Goal: Information Seeking & Learning: Learn about a topic

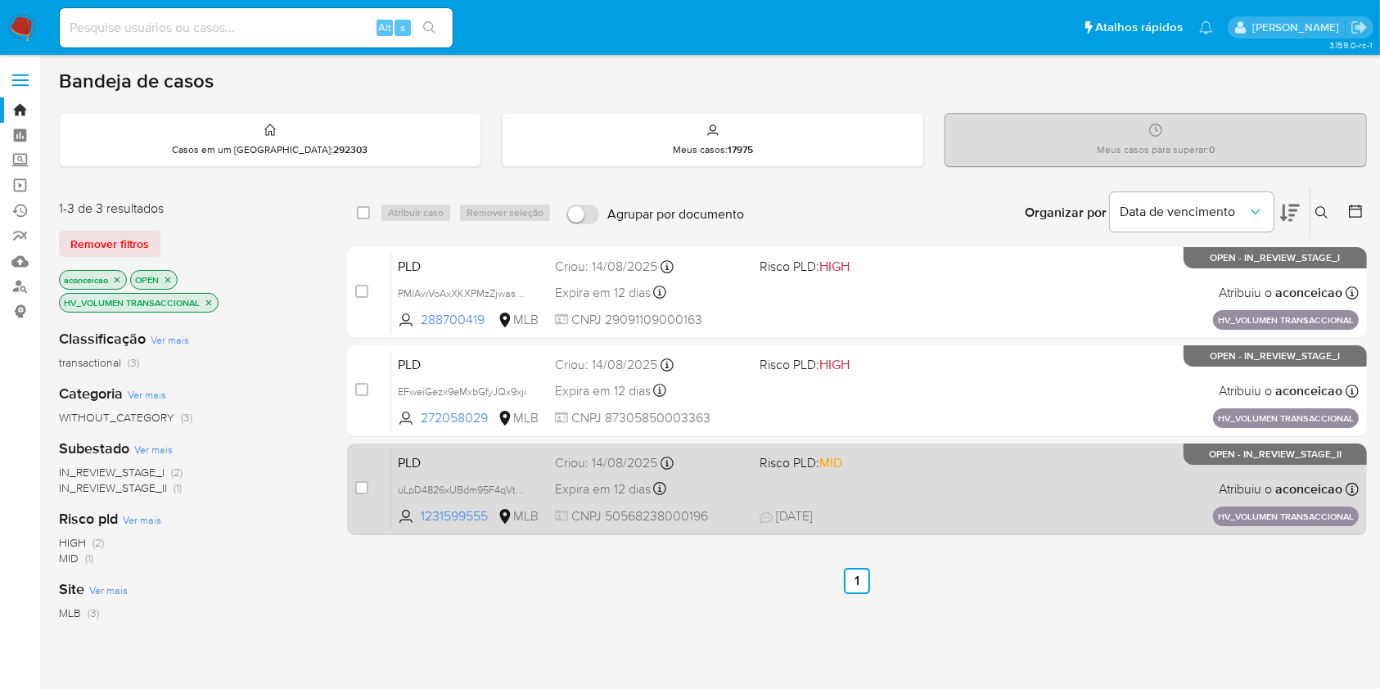
click at [910, 495] on div "PLD uLpD4826xUBdm95F4qVthUSM 1231599555 MLB Risco PLD: MID Criou: [DATE] Criou:…" at bounding box center [875, 489] width 968 height 83
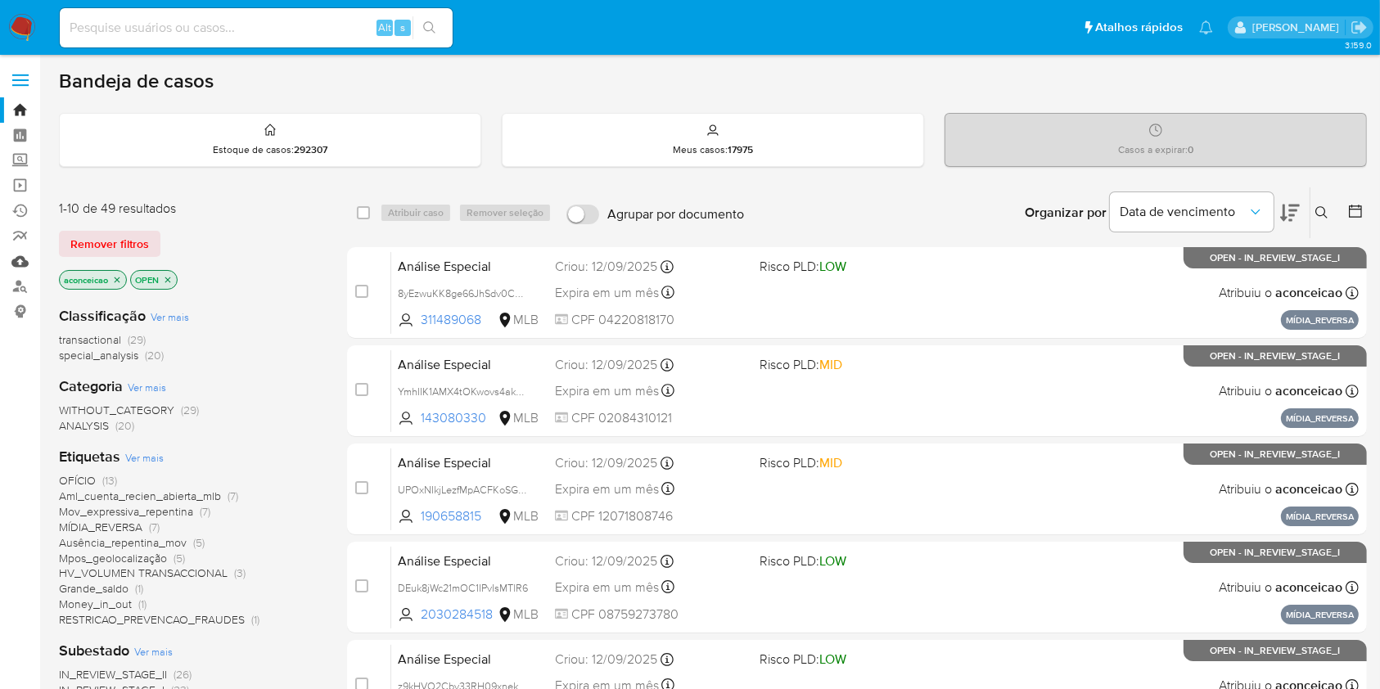
click at [18, 262] on link "Mulan" at bounding box center [97, 261] width 195 height 25
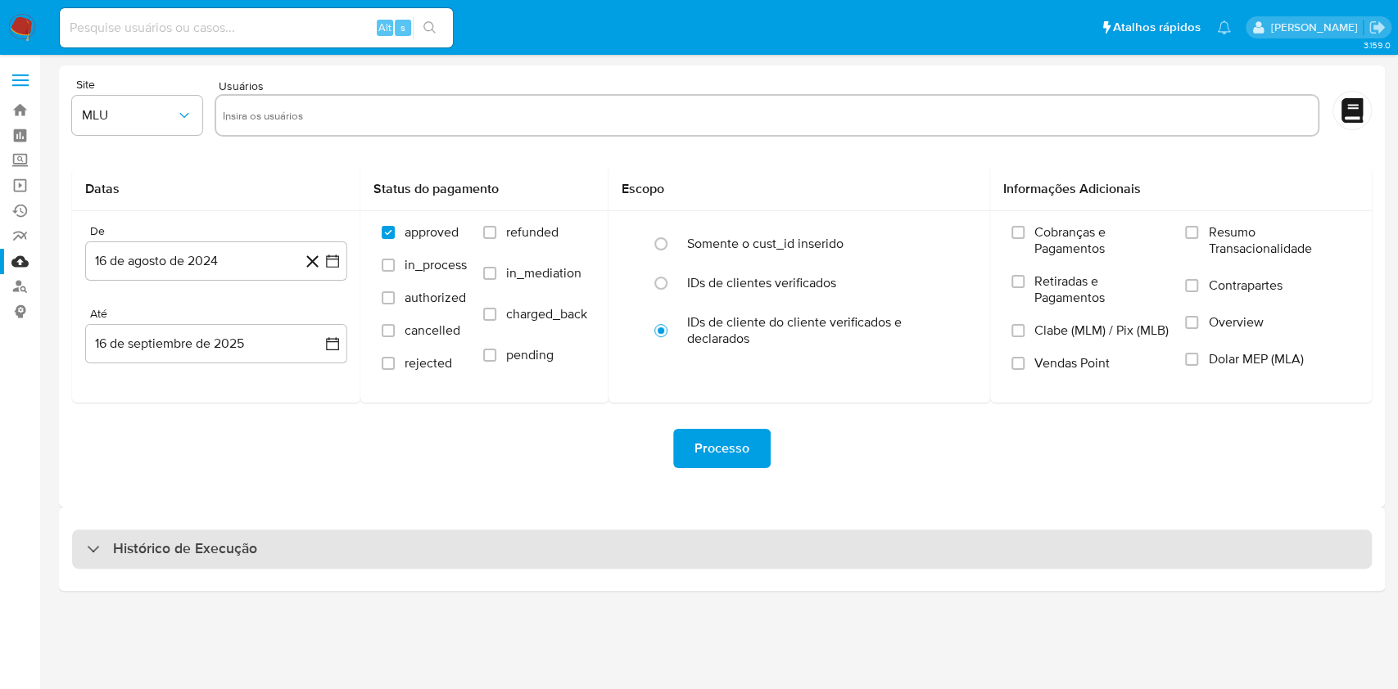
drag, startPoint x: 636, startPoint y: 545, endPoint x: 644, endPoint y: 540, distance: 9.5
click at [636, 544] on div "Histórico de Execução" at bounding box center [721, 549] width 1299 height 39
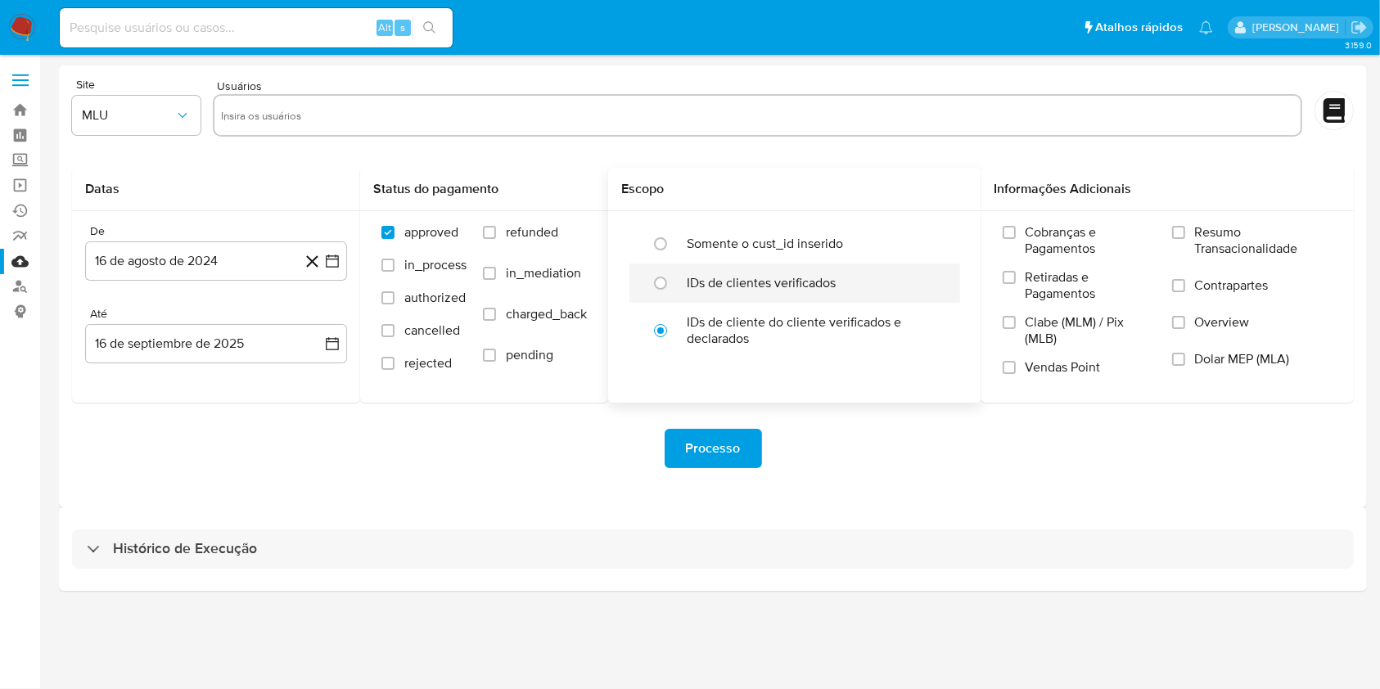
select select "10"
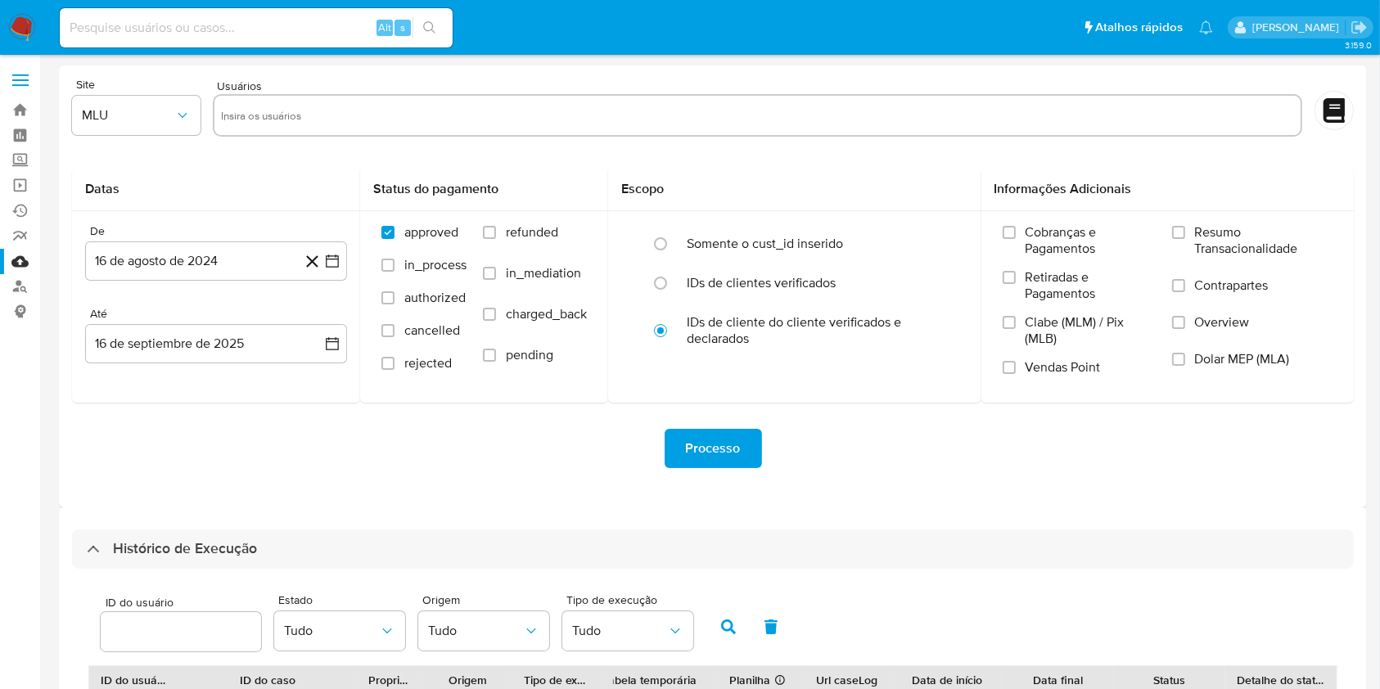
scroll to position [364, 0]
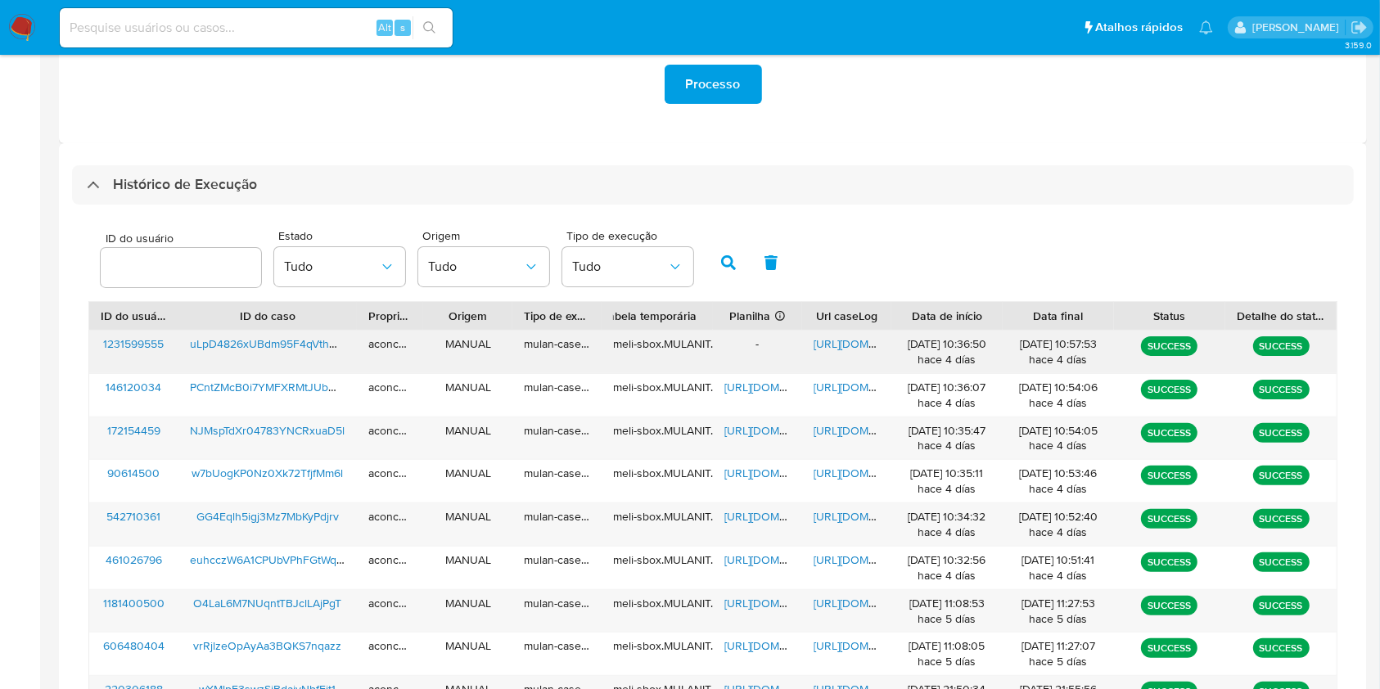
click at [836, 344] on span "https://docs.google.com/document/d/1q-pv3f3Kl1YG44XF2RbBEgUeRI5kMYQbT9es41Mbr64…" at bounding box center [870, 344] width 113 height 16
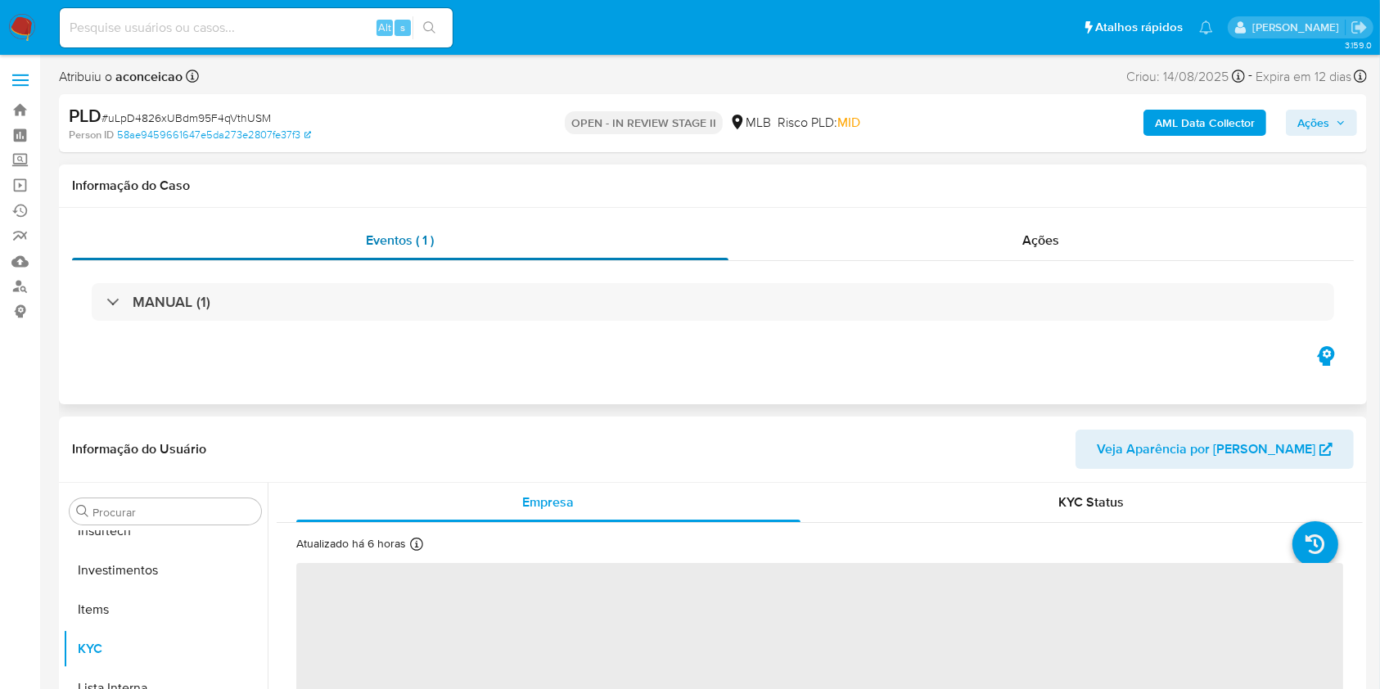
scroll to position [770, 0]
select select "10"
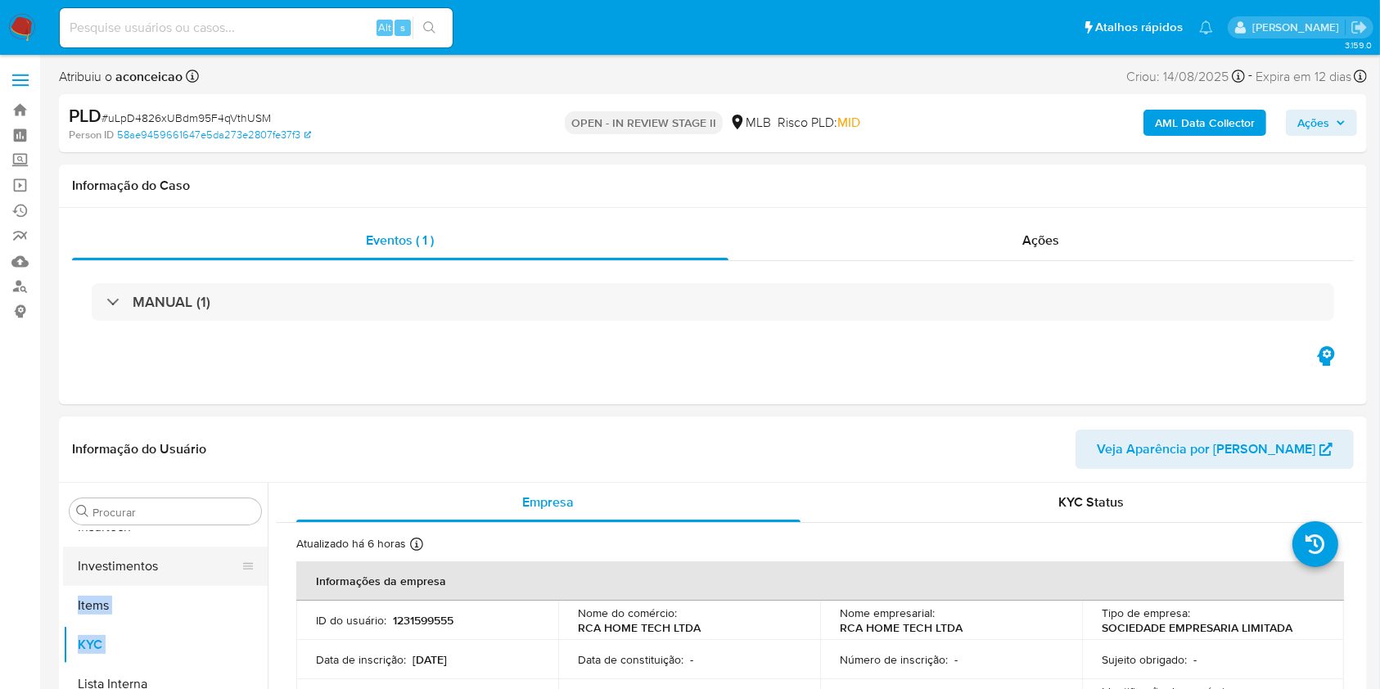
drag, startPoint x: 236, startPoint y: 635, endPoint x: 246, endPoint y: 567, distance: 68.8
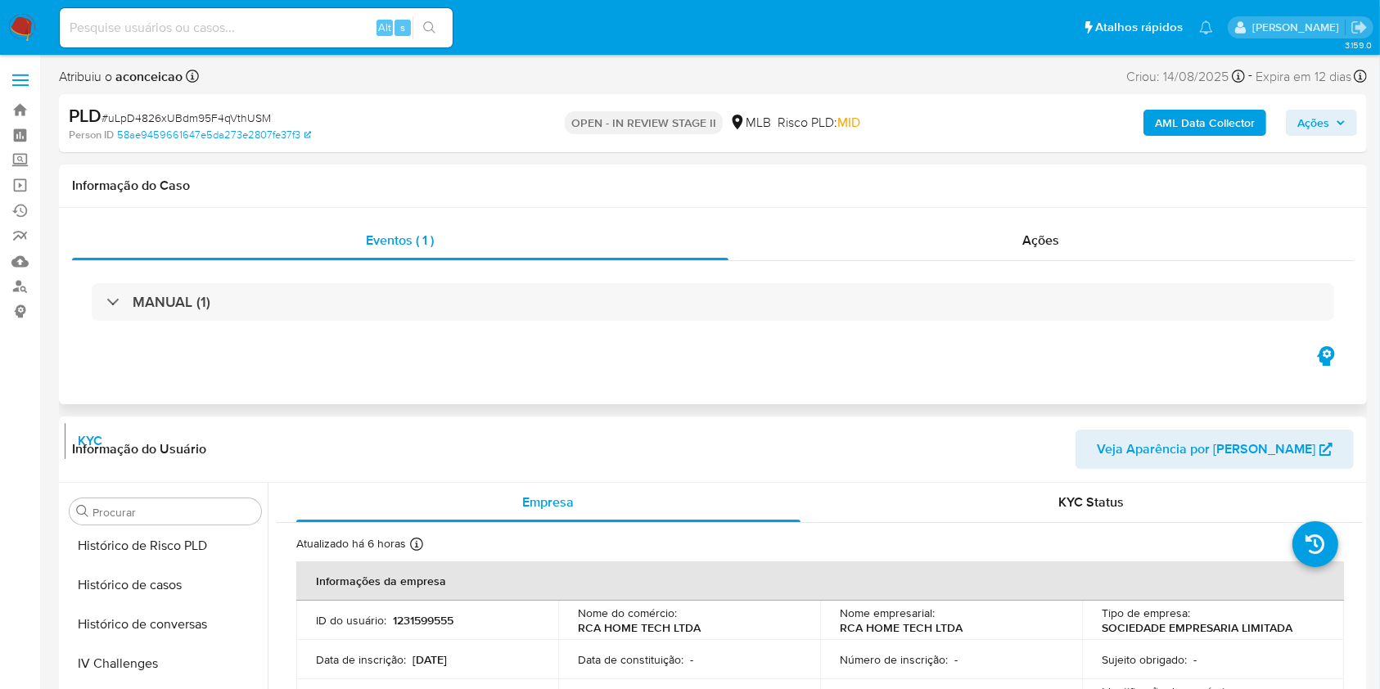
scroll to position [0, 0]
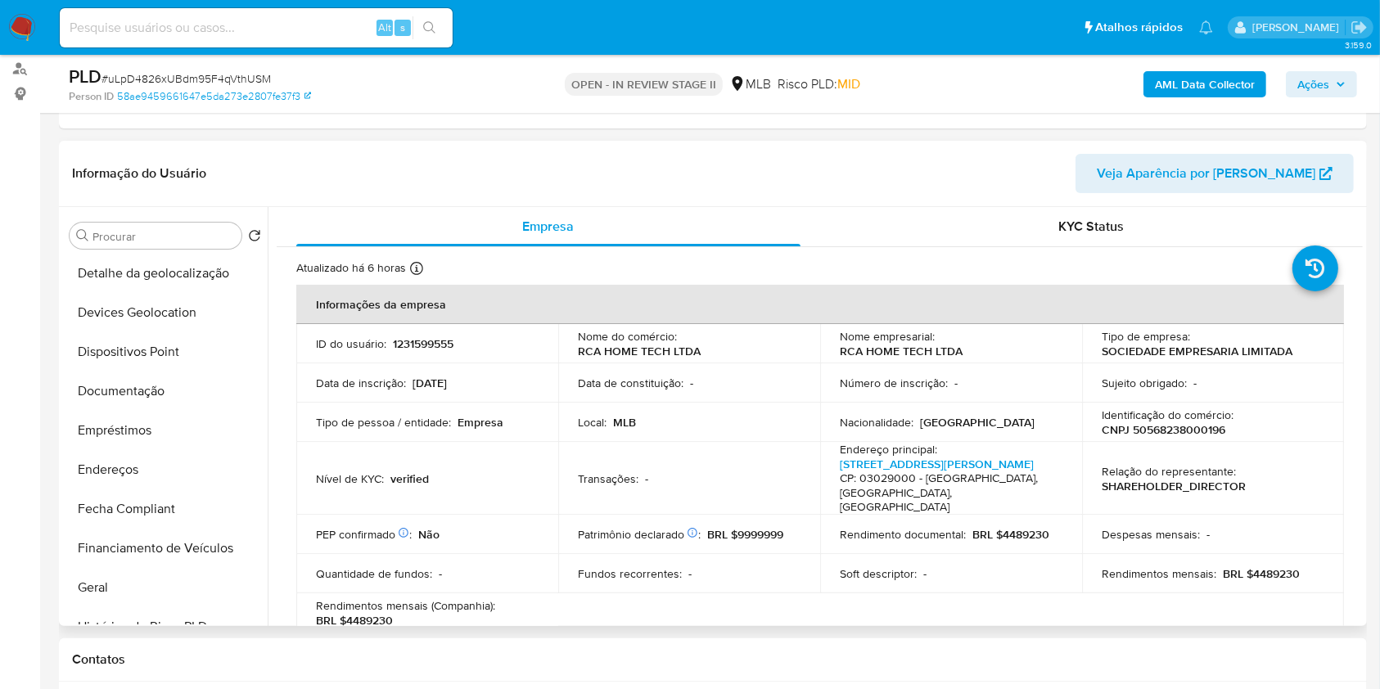
scroll to position [436, 0]
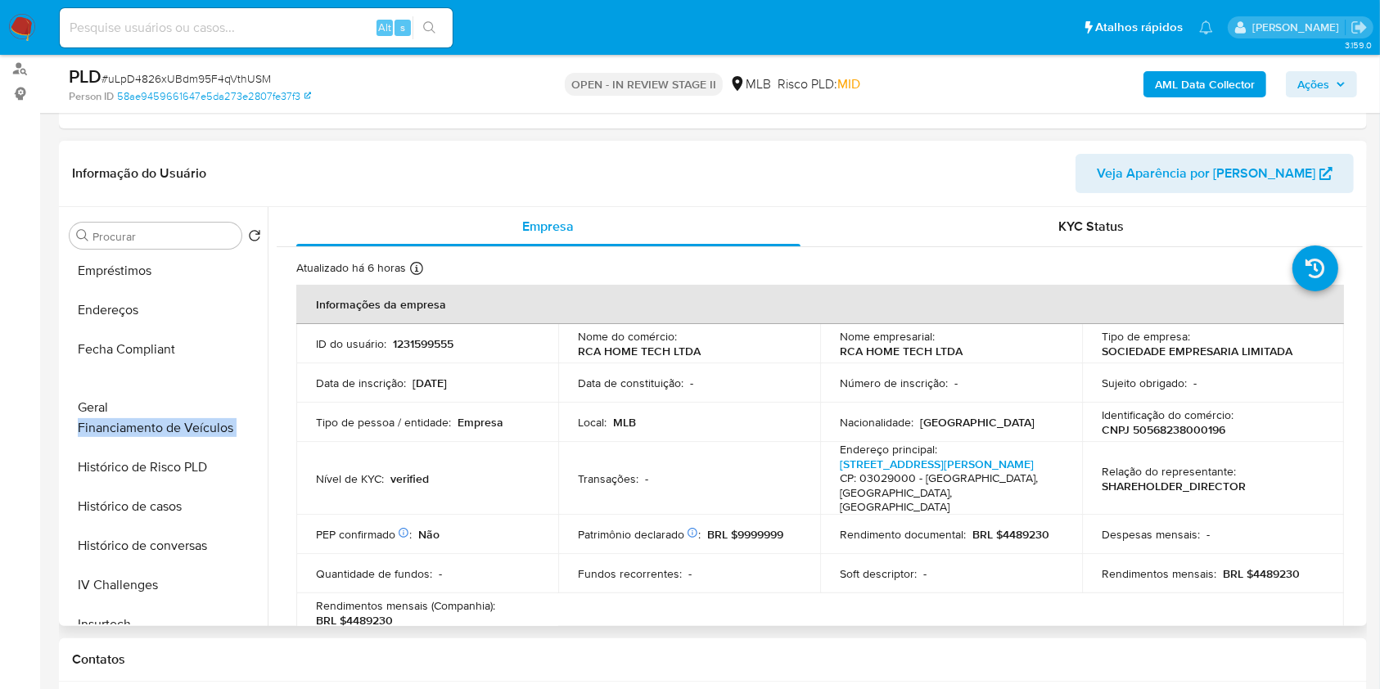
drag, startPoint x: 242, startPoint y: 427, endPoint x: 238, endPoint y: 403, distance: 24.9
click at [240, 407] on ul "KYC Adiantamentos de Dinheiro Anexos CBT Cartões Contas Bancárias Dados Modific…" at bounding box center [165, 439] width 205 height 369
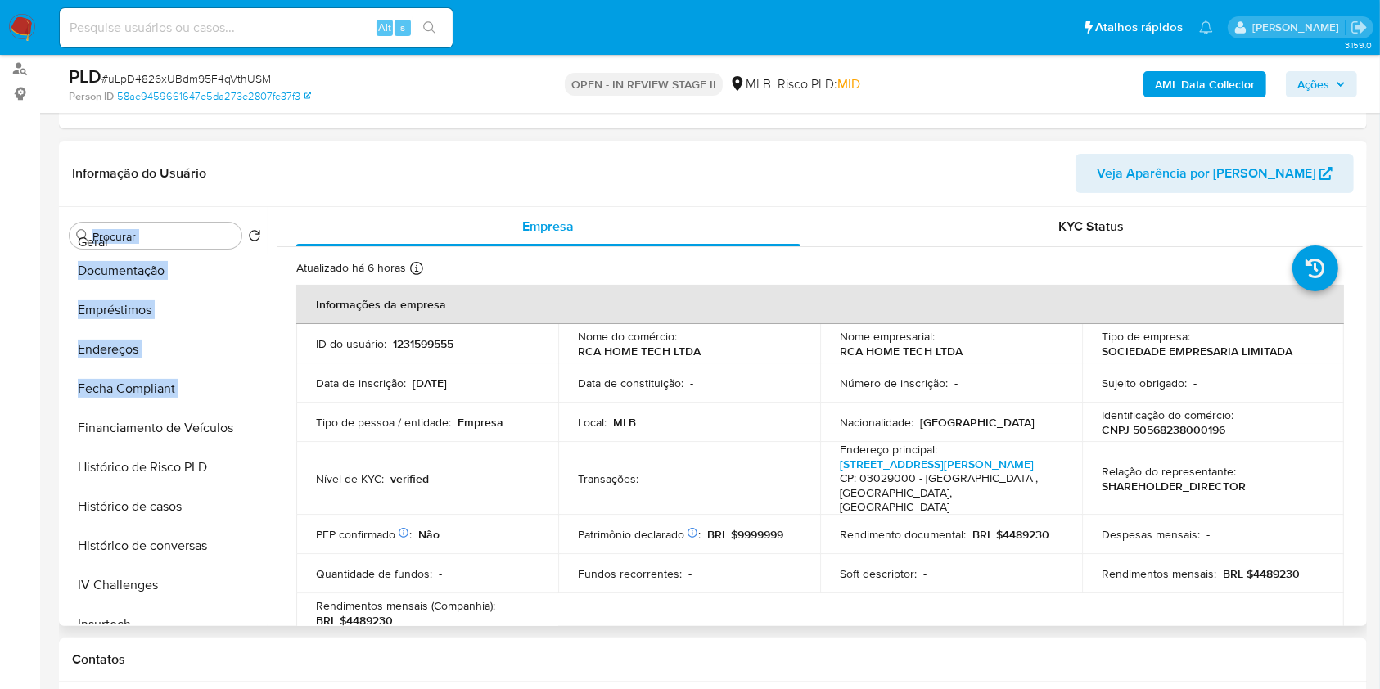
scroll to position [0, 0]
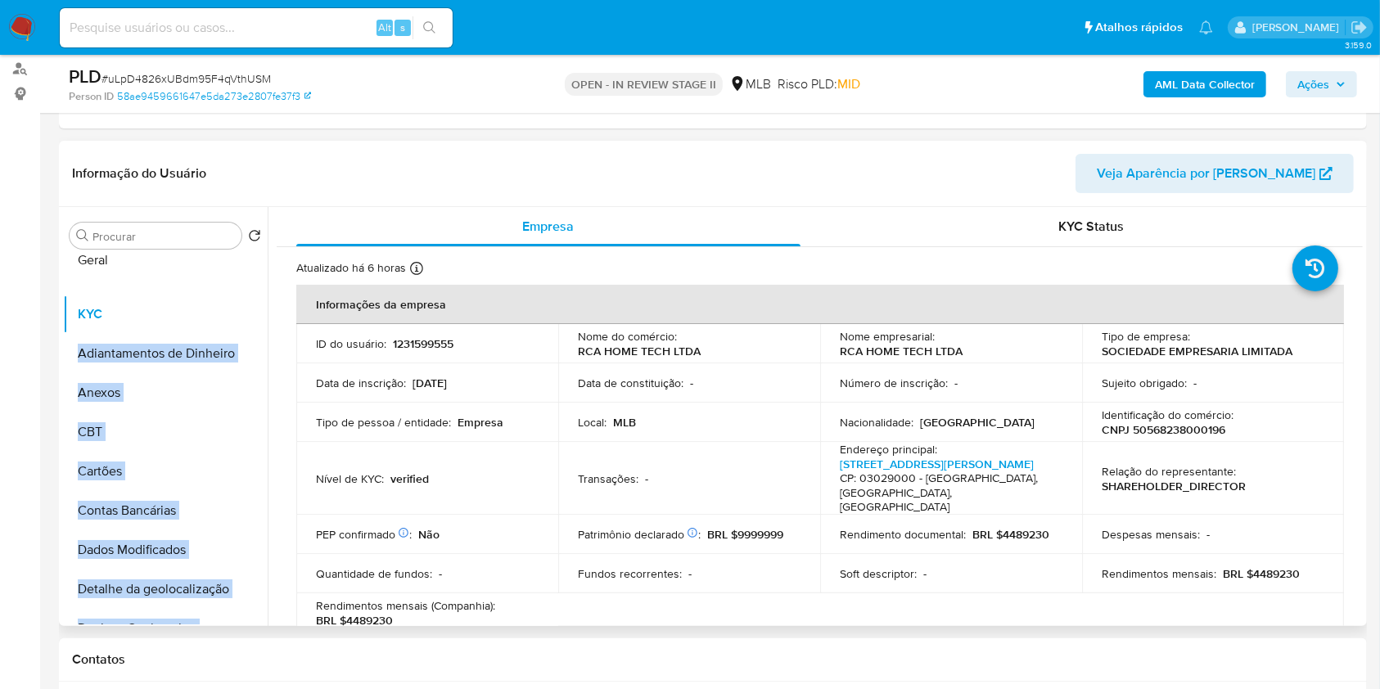
drag, startPoint x: 242, startPoint y: 383, endPoint x: 219, endPoint y: 260, distance: 125.1
click at [219, 260] on ul "KYC Adiantamentos de Dinheiro Anexos CBT Cartões Contas Bancárias Dados Modific…" at bounding box center [165, 439] width 205 height 369
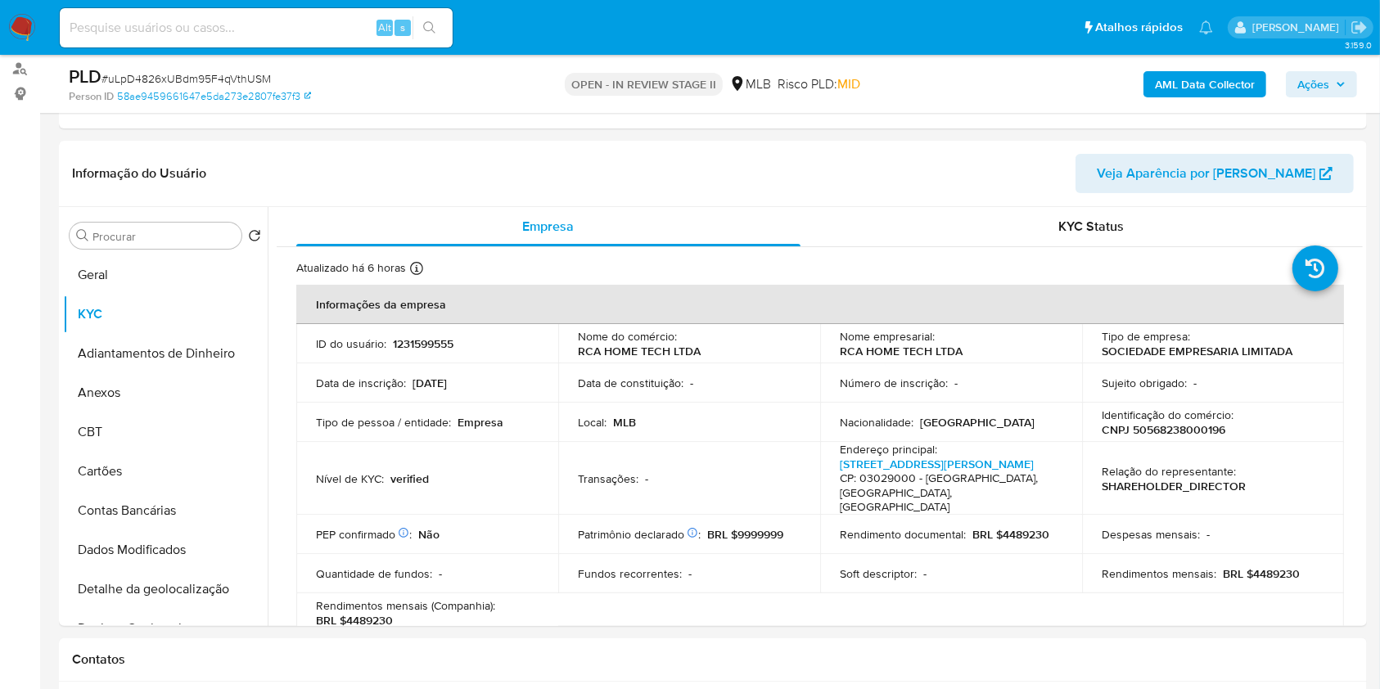
click at [239, 70] on span "# uLpD4826xUBdm95F4qVthUSM" at bounding box center [186, 78] width 169 height 16
click at [238, 69] on div "PLD # uLpD4826xUBdm95F4qVthUSM" at bounding box center [280, 77] width 423 height 25
click at [151, 282] on button "Geral" at bounding box center [159, 274] width 192 height 39
